Goal: Communication & Community: Answer question/provide support

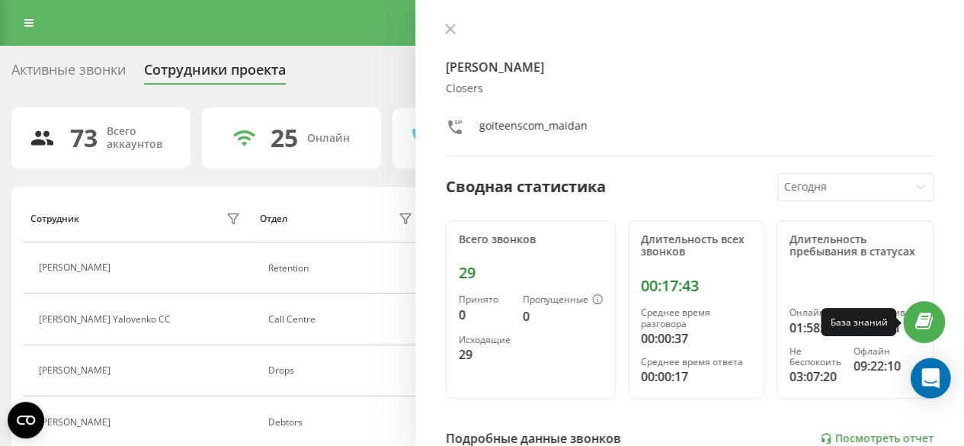
click at [925, 374] on icon "Open Intercom Messenger" at bounding box center [931, 378] width 18 height 20
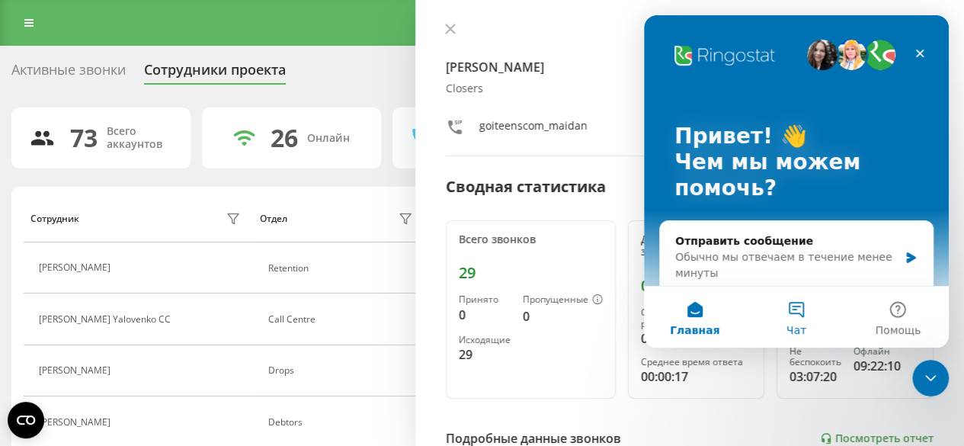
click at [803, 325] on span "Чат" at bounding box center [797, 330] width 20 height 11
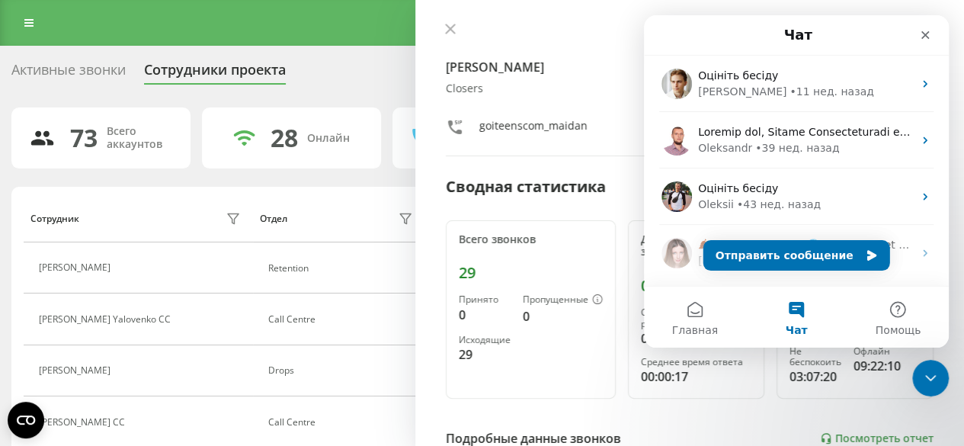
click at [796, 321] on button "Чат" at bounding box center [795, 317] width 101 height 61
click at [706, 322] on button "Главная" at bounding box center [694, 317] width 101 height 61
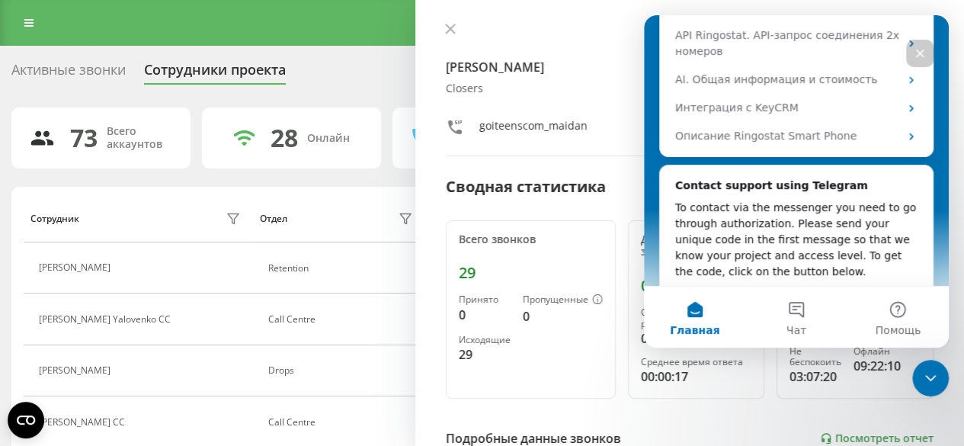
scroll to position [325, 0]
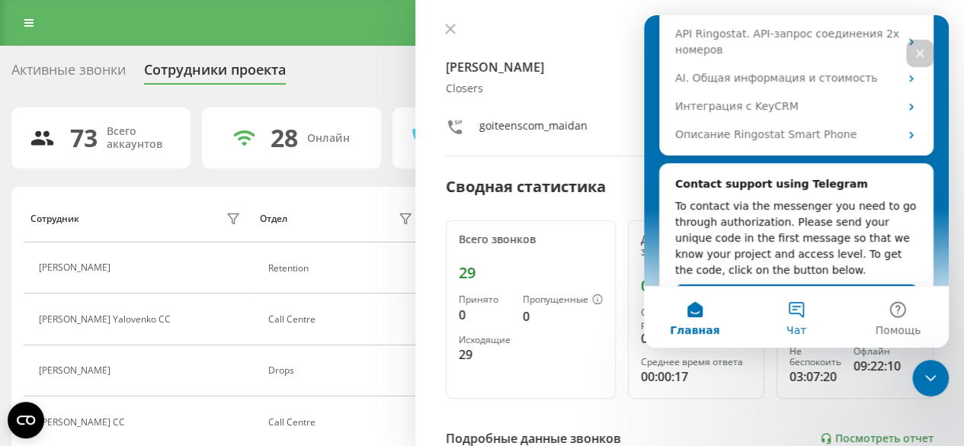
click at [807, 321] on button "Чат" at bounding box center [795, 317] width 101 height 61
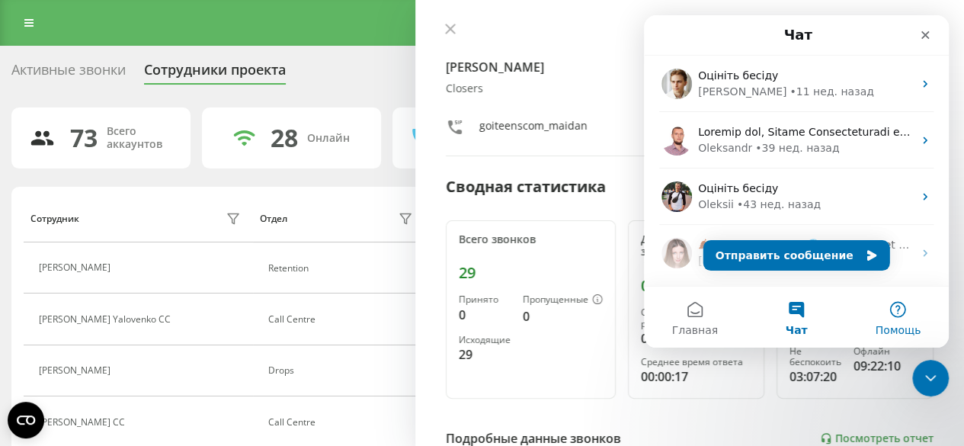
click at [911, 309] on button "Помощь" at bounding box center [898, 317] width 101 height 61
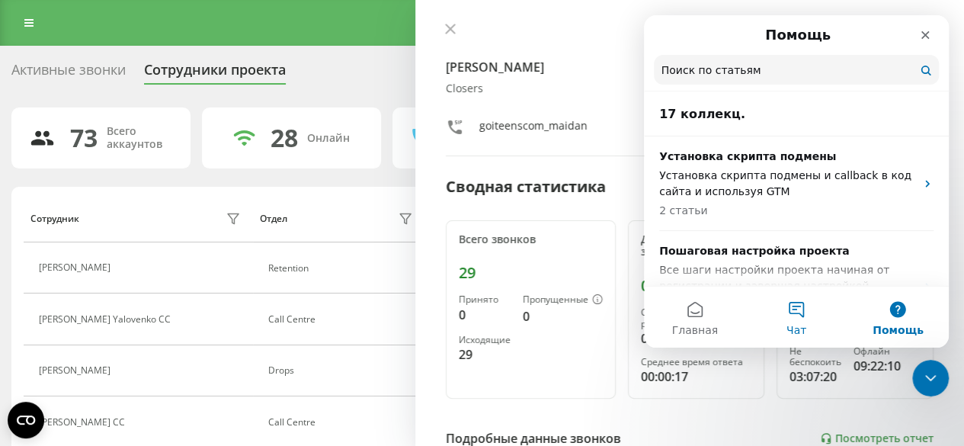
click at [812, 318] on button "Чат" at bounding box center [795, 317] width 101 height 61
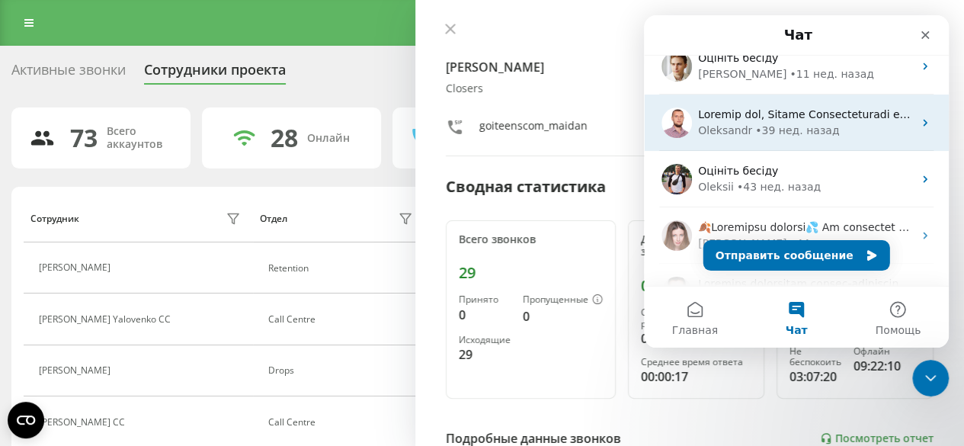
scroll to position [20, 0]
click at [800, 122] on div "• 39 нед. назад" at bounding box center [797, 128] width 84 height 16
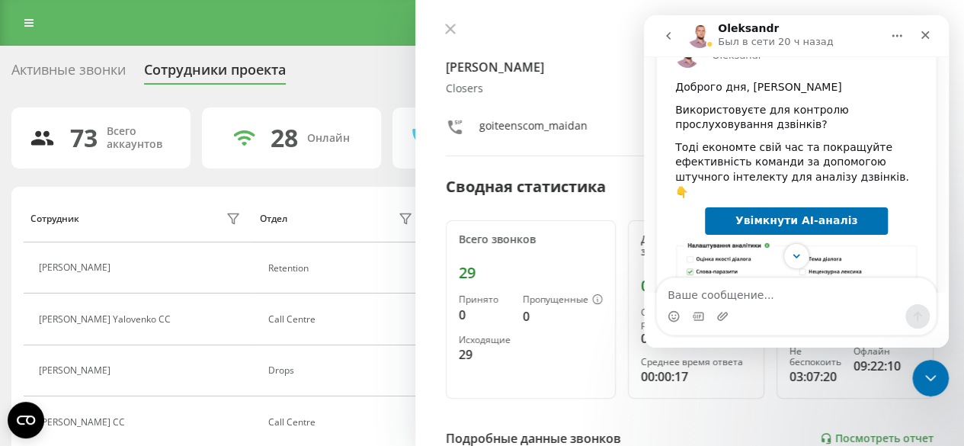
scroll to position [174, 0]
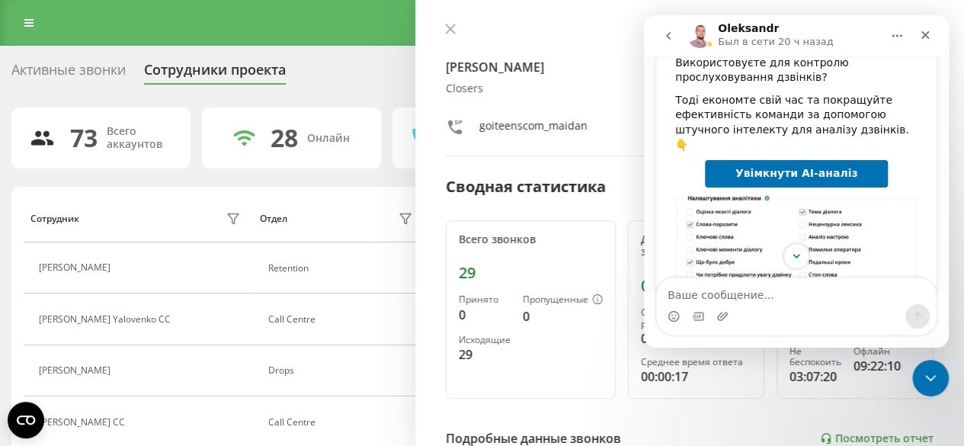
click at [665, 37] on icon "go back" at bounding box center [668, 36] width 12 height 12
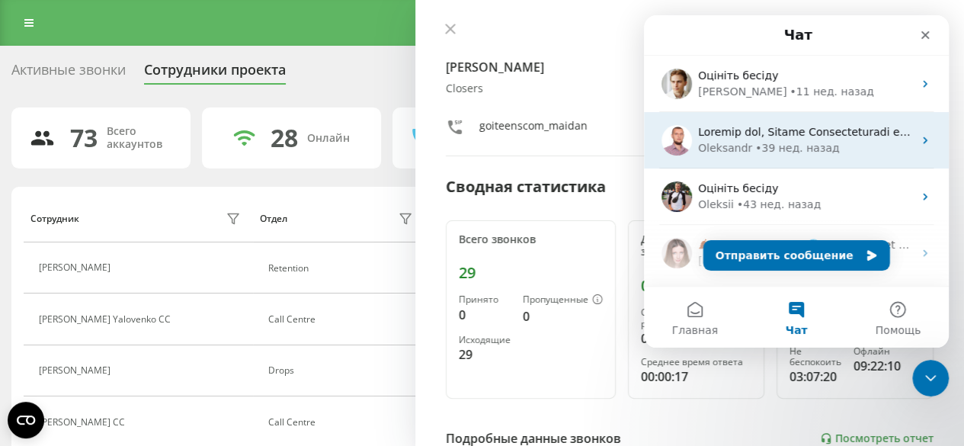
scroll to position [0, 0]
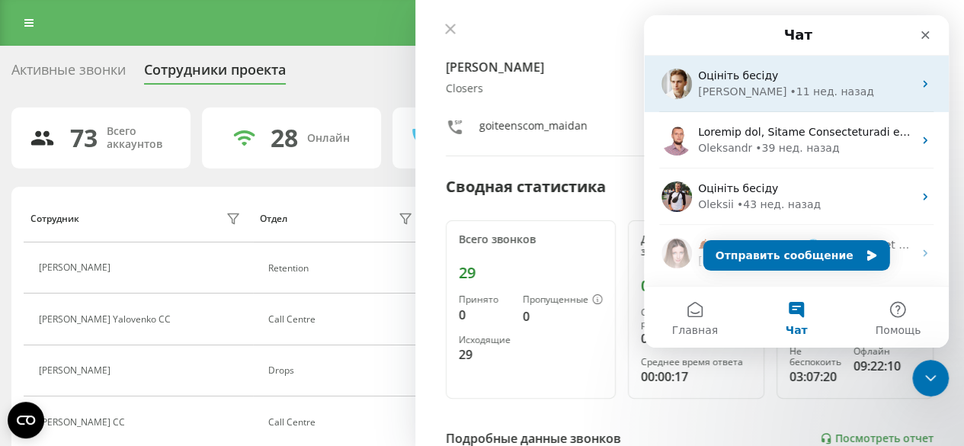
click at [790, 85] on div "• 11 нед. назад" at bounding box center [832, 92] width 84 height 16
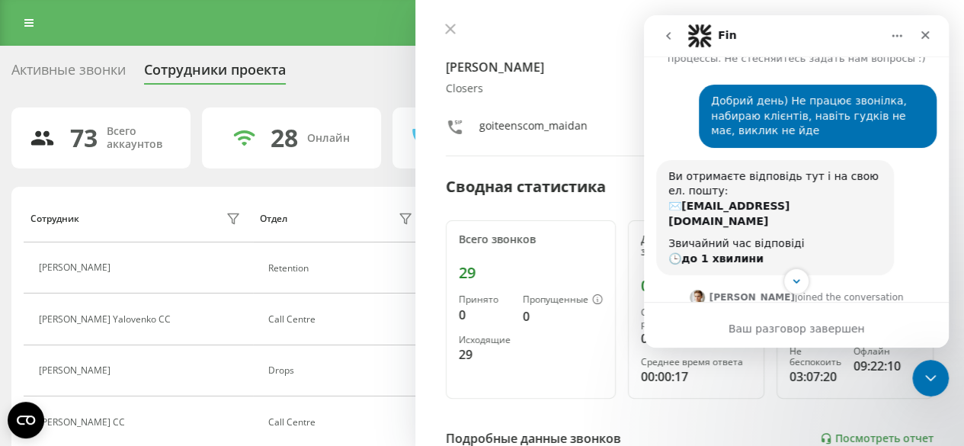
scroll to position [67, 0]
click at [671, 39] on icon "go back" at bounding box center [668, 36] width 12 height 12
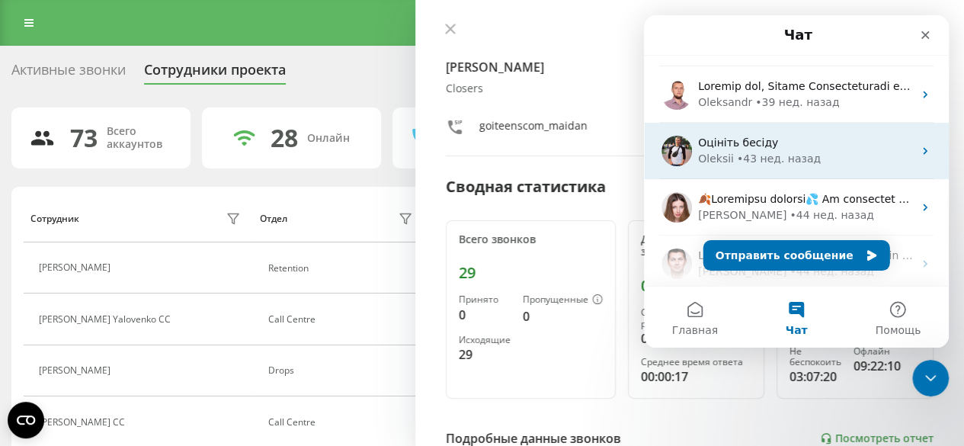
scroll to position [47, 0]
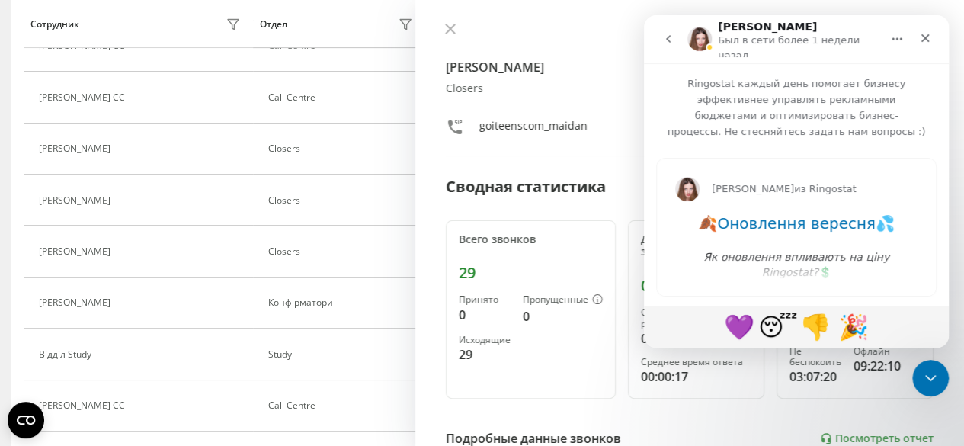
scroll to position [329, 0]
click at [672, 33] on icon "go back" at bounding box center [668, 39] width 12 height 12
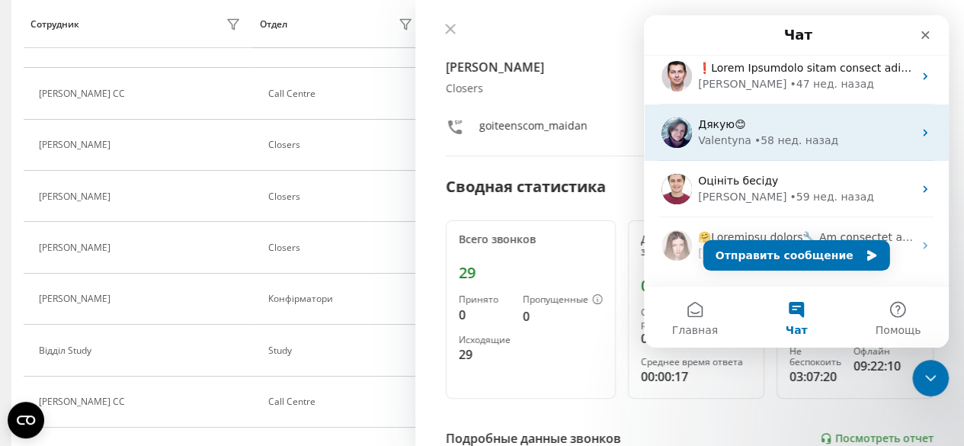
scroll to position [290, 0]
click at [731, 132] on div "Valentyna" at bounding box center [724, 140] width 53 height 16
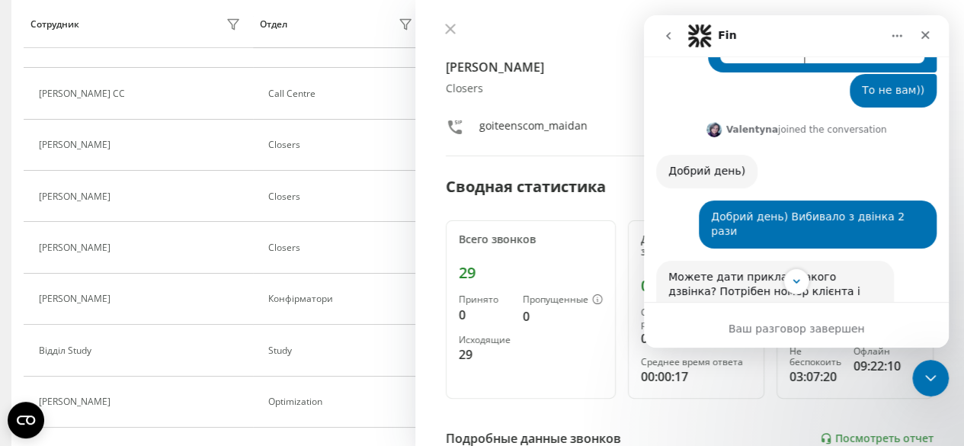
scroll to position [0, 0]
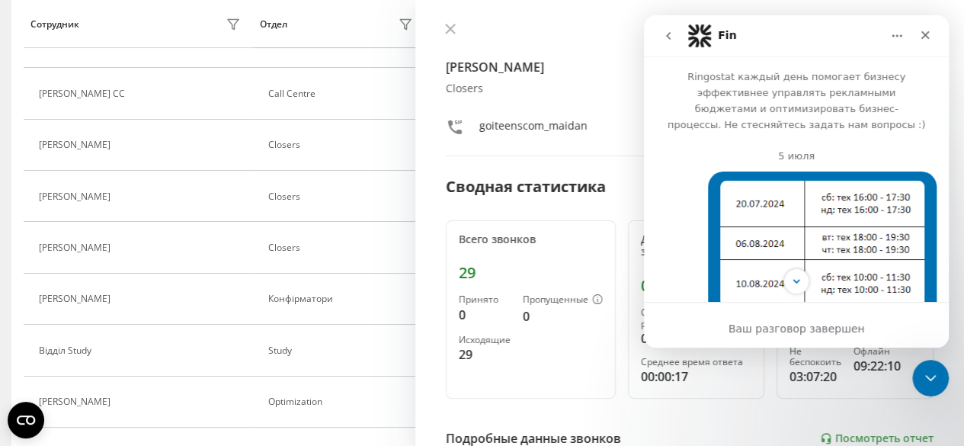
click at [678, 37] on button "go back" at bounding box center [668, 35] width 29 height 29
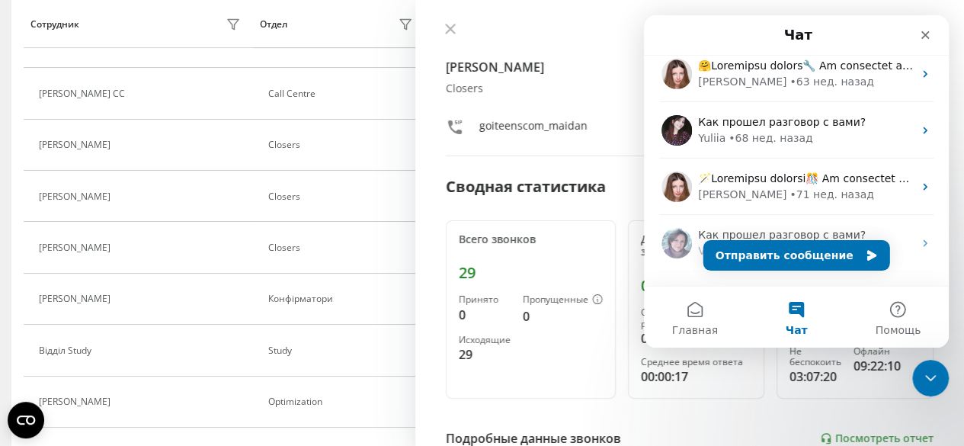
scroll to position [471, 0]
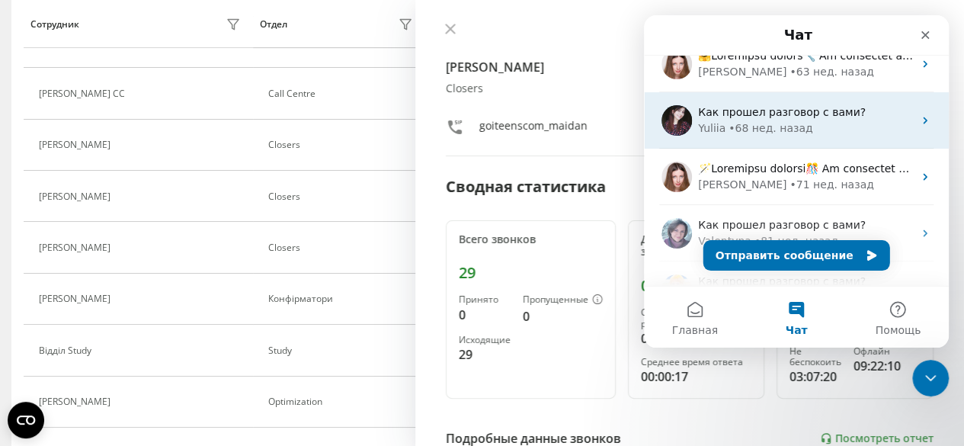
click at [793, 129] on div "• 68 нед. назад" at bounding box center [771, 128] width 84 height 16
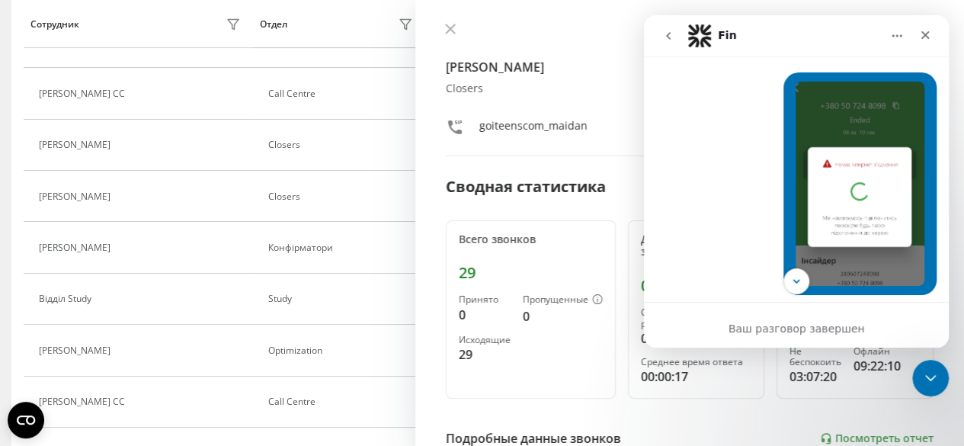
scroll to position [0, 0]
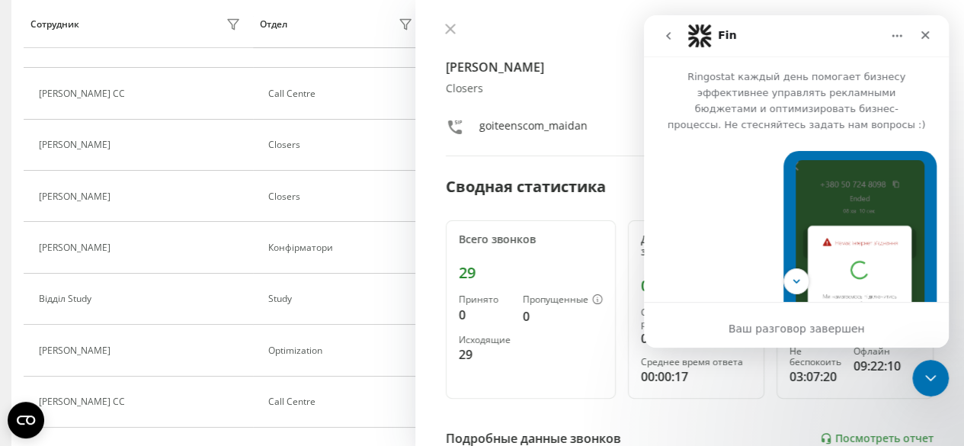
click at [666, 39] on icon "go back" at bounding box center [668, 36] width 12 height 12
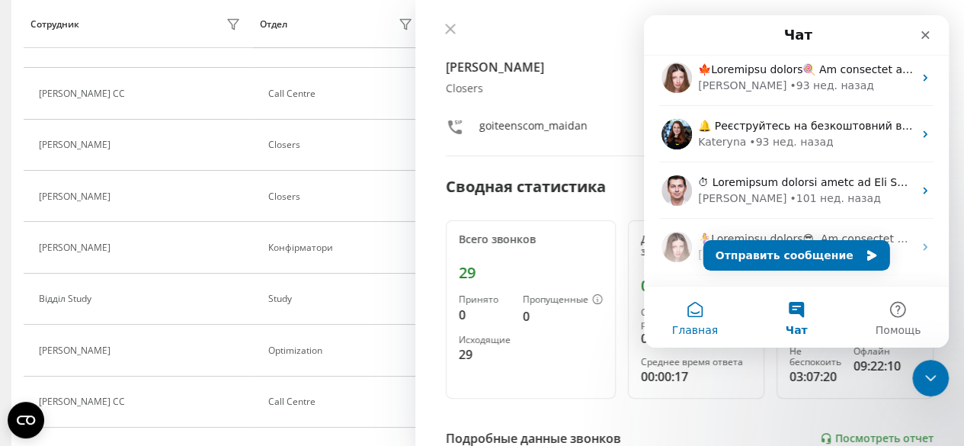
scroll to position [845, 0]
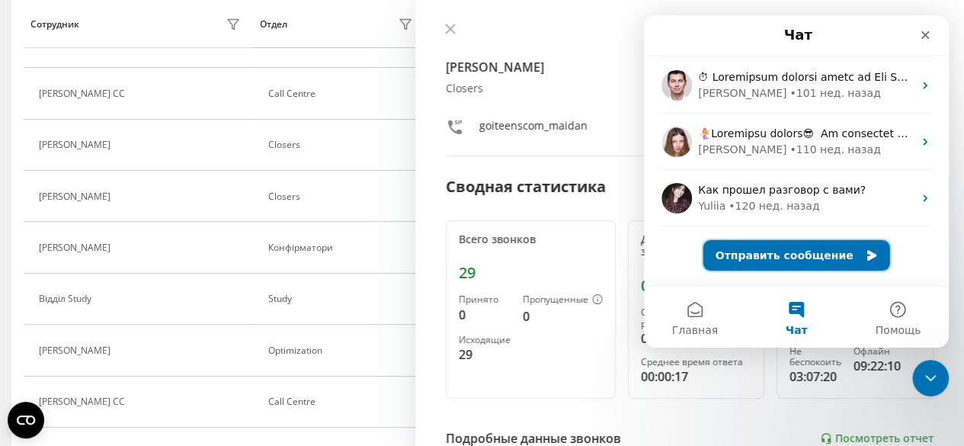
click at [772, 262] on button "Отправить сообщение" at bounding box center [797, 255] width 187 height 30
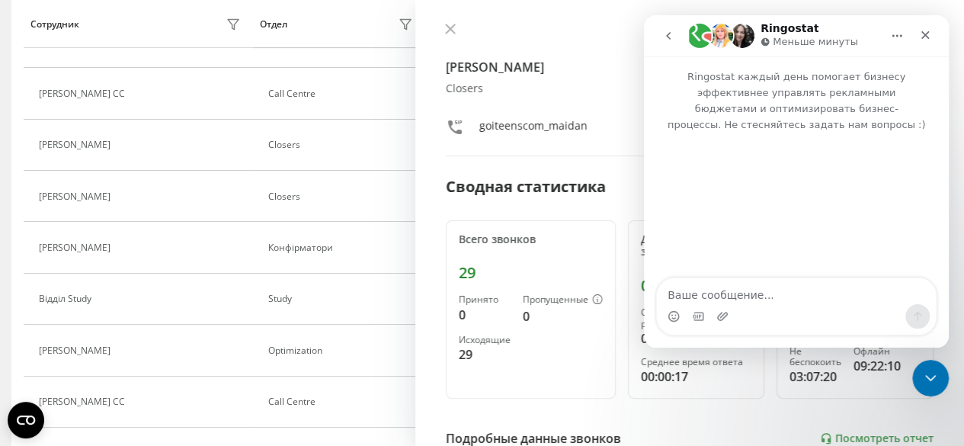
scroll to position [784, 0]
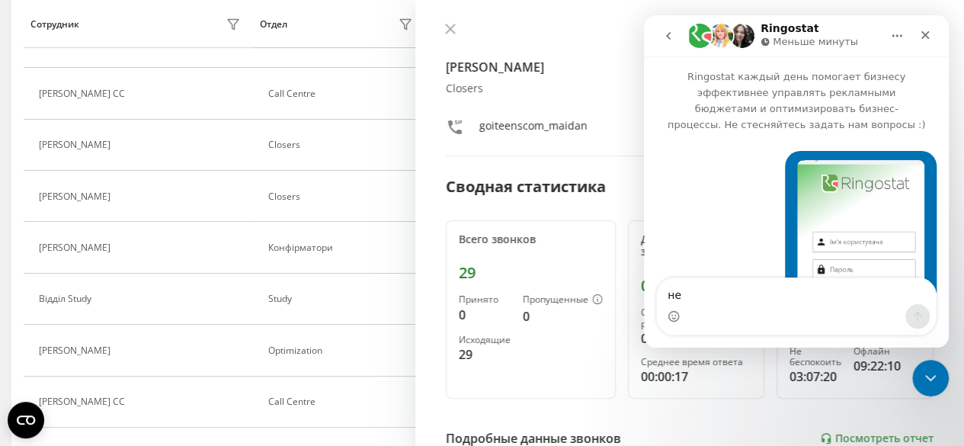
type textarea "не"
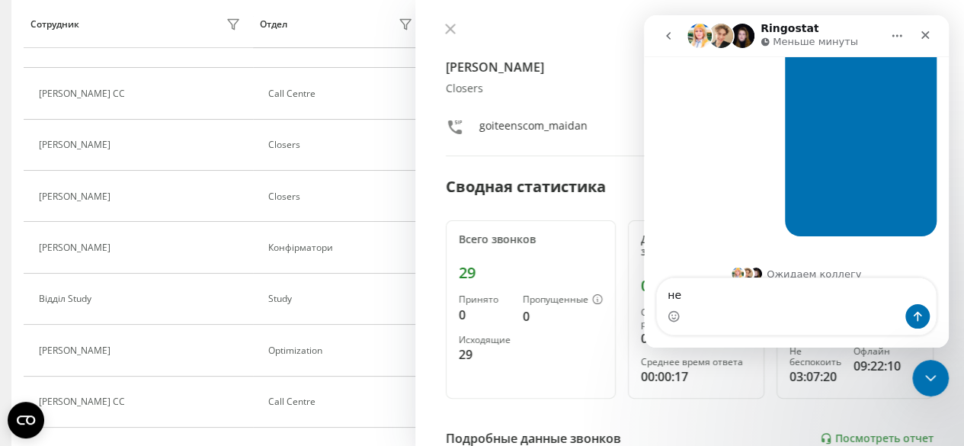
type textarea "н"
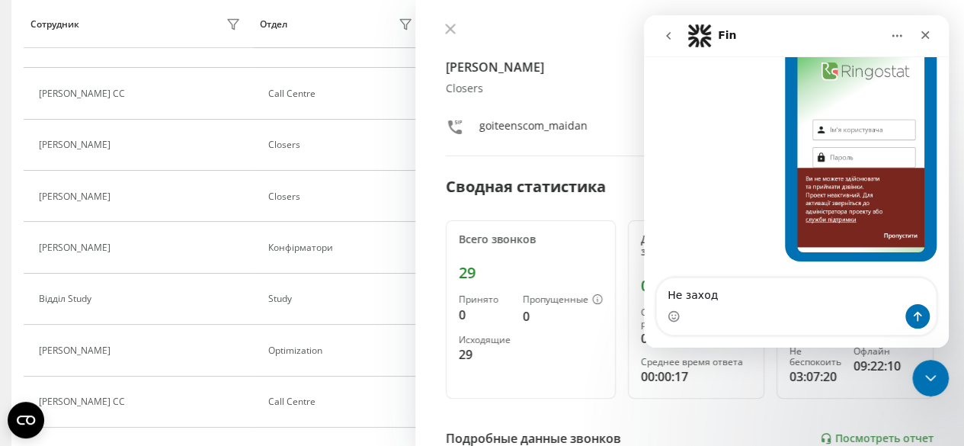
scroll to position [95, 0]
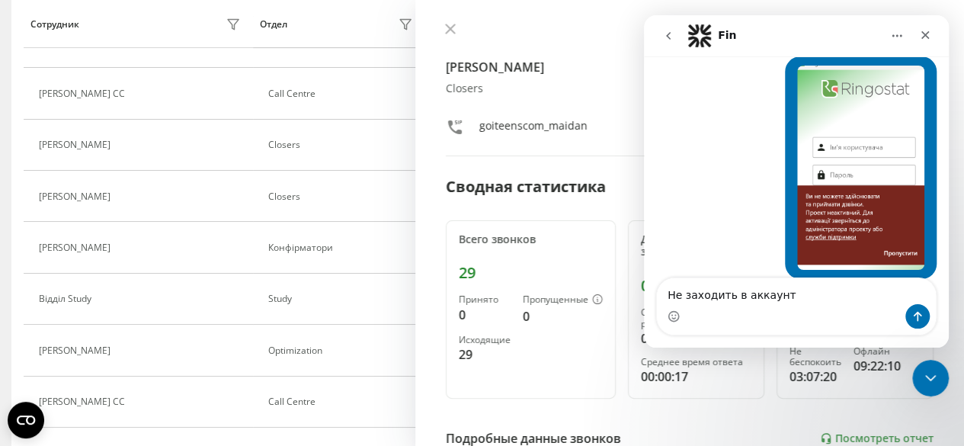
type textarea "Не заходить в аккаунт"
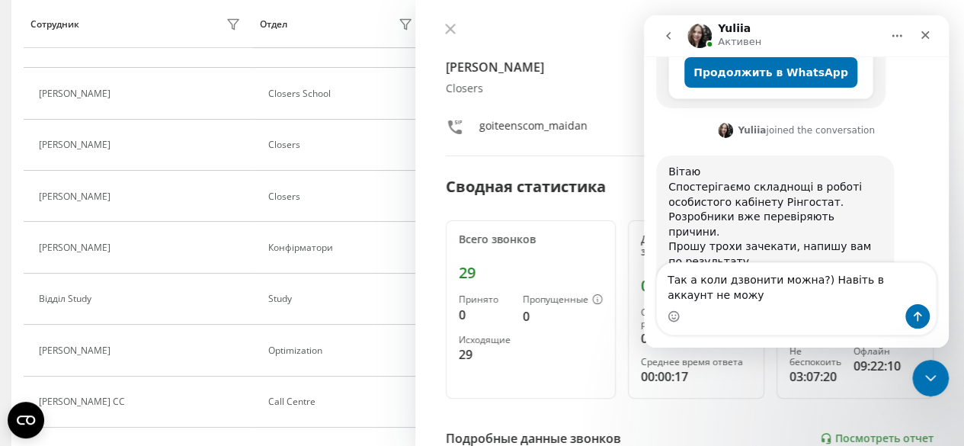
scroll to position [567, 0]
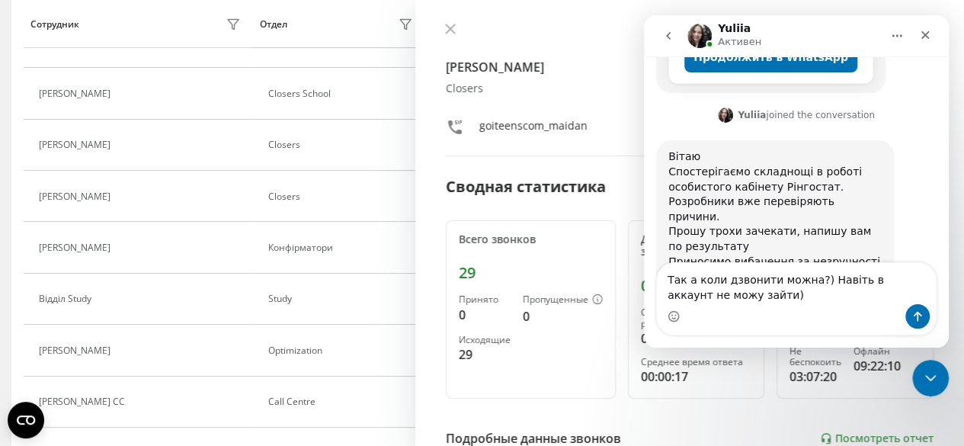
click at [819, 281] on textarea "Так а коли дзвонити можна?) Навіть в аккаунт не можу зайти)" at bounding box center [796, 283] width 279 height 41
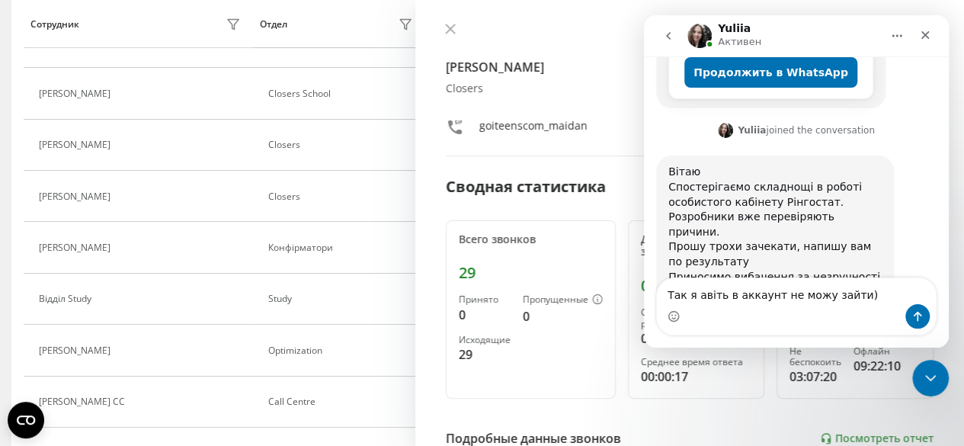
type textarea "Так я навіть в аккаунт не можу зайти)"
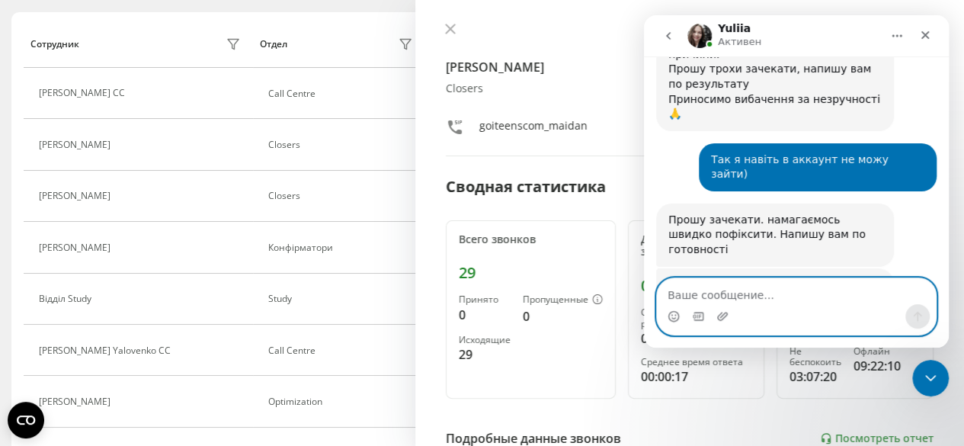
scroll to position [738, 0]
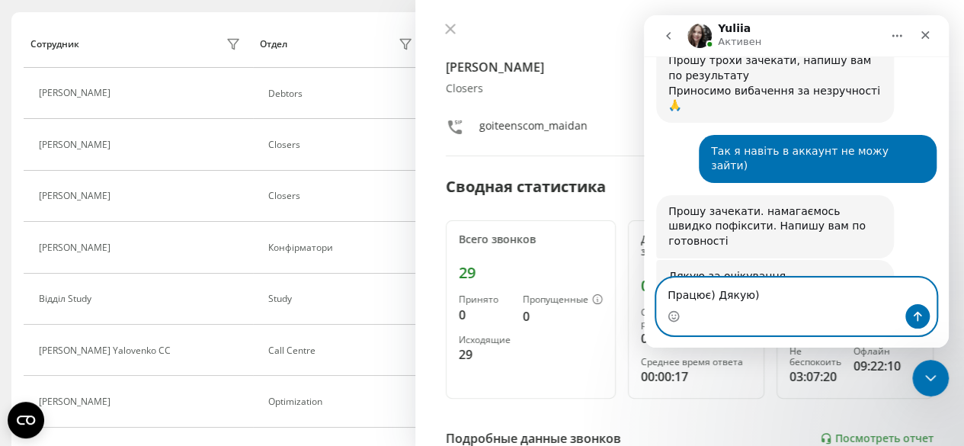
type textarea "Працює) Дякую)"
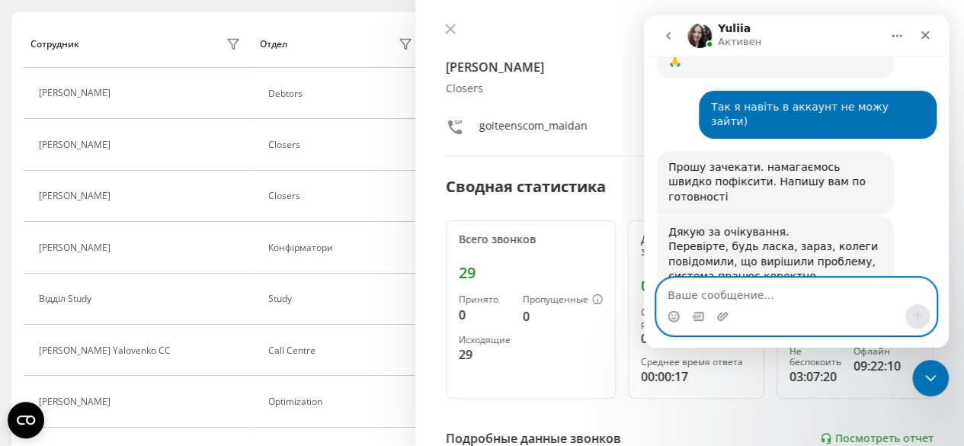
scroll to position [783, 0]
